Goal: Information Seeking & Learning: Learn about a topic

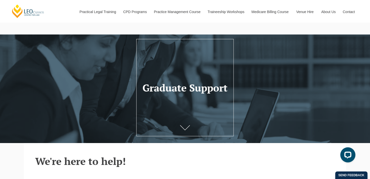
scroll to position [7, 0]
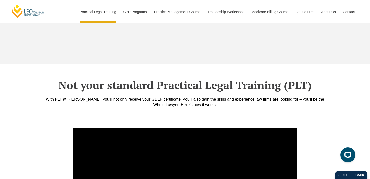
scroll to position [1710, 0]
click at [144, 96] on div "With PLT at Leo Cussen, you’ll not only receive your GDLP certificate, you’ll a…" at bounding box center [185, 101] width 287 height 11
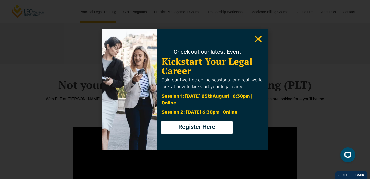
click at [260, 38] on icon "Close" at bounding box center [258, 39] width 10 height 10
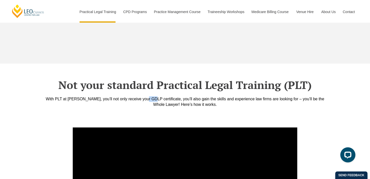
copy div "GDLP"
